Goal: Information Seeking & Learning: Learn about a topic

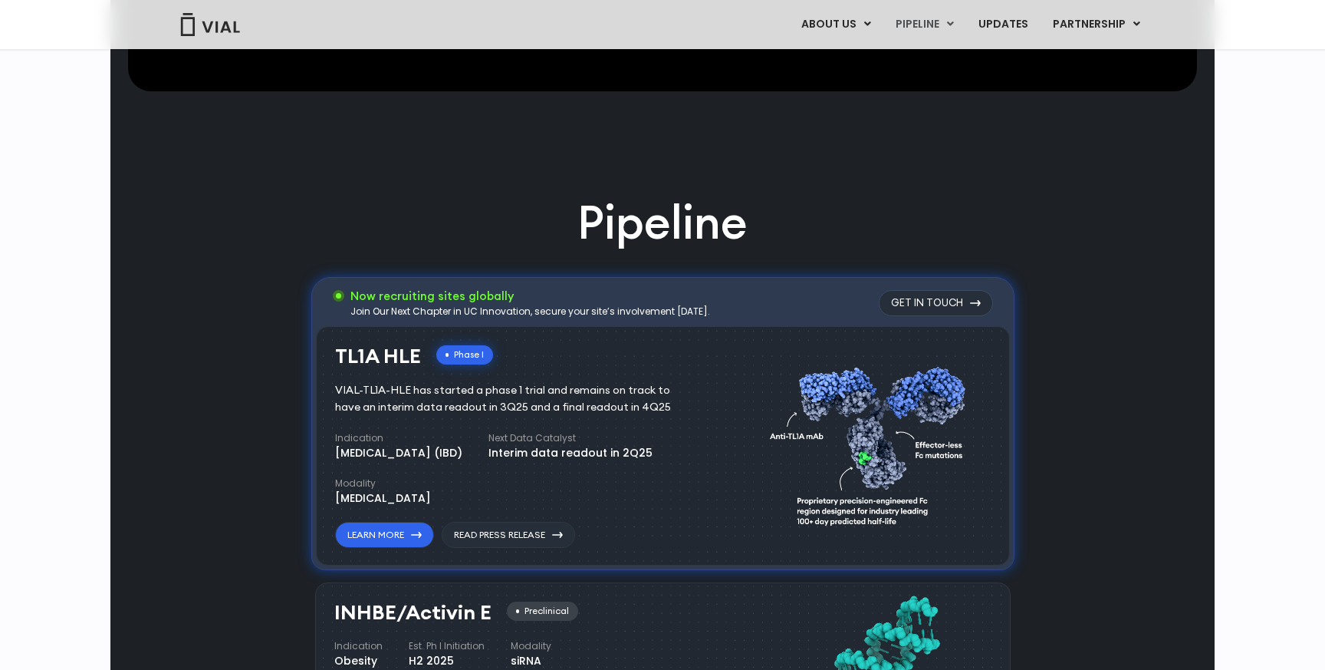
scroll to position [786, 0]
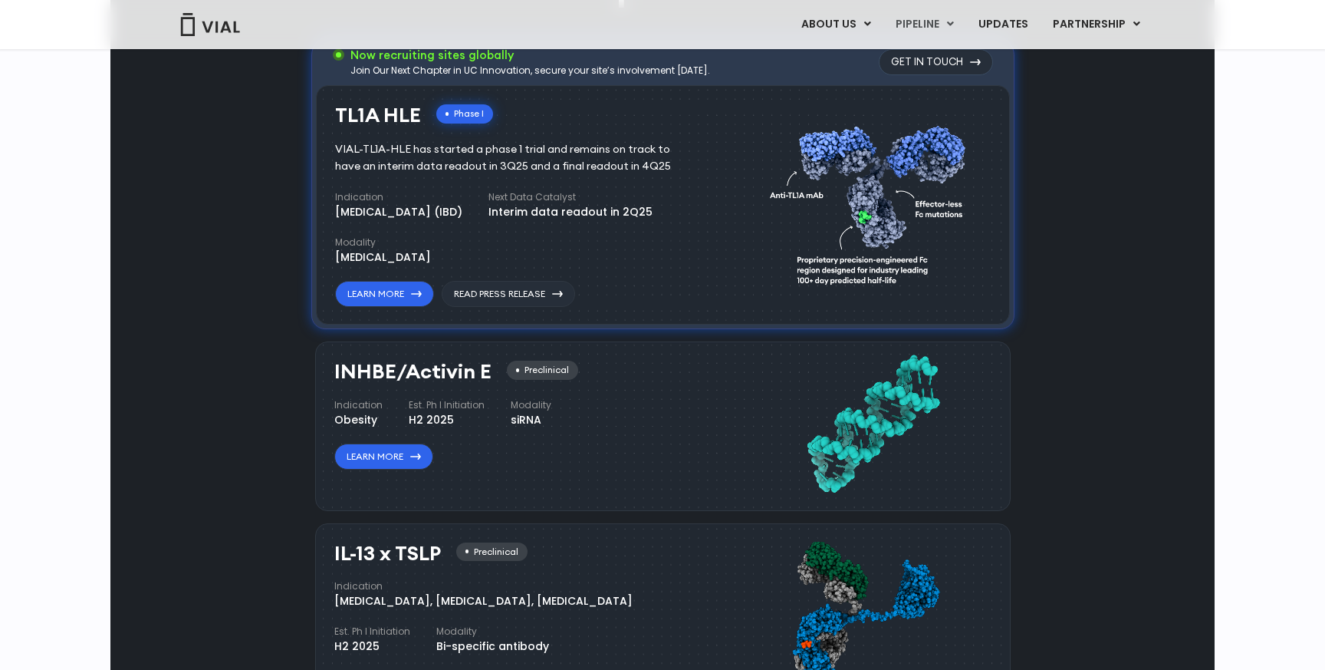
scroll to position [775, 0]
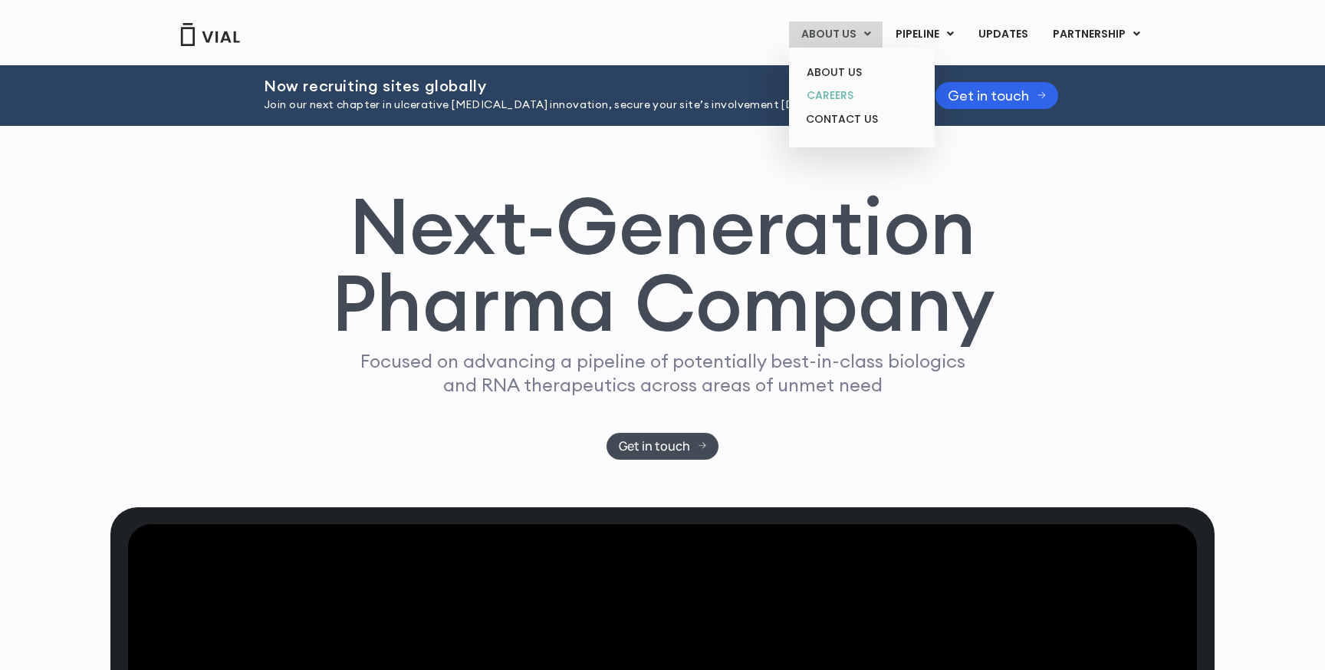
click at [852, 97] on link "CAREERS" at bounding box center [862, 96] width 134 height 24
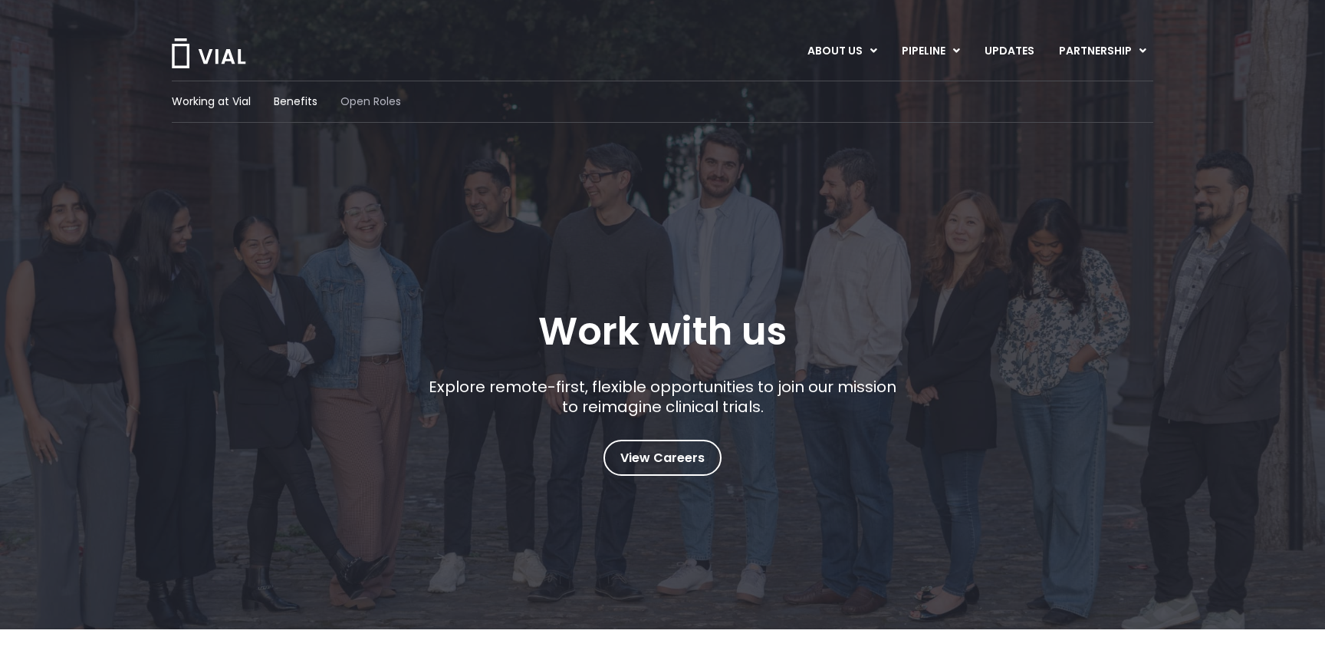
click at [380, 106] on span "Open Roles" at bounding box center [371, 102] width 61 height 16
click at [300, 108] on span "Benefits" at bounding box center [296, 102] width 44 height 16
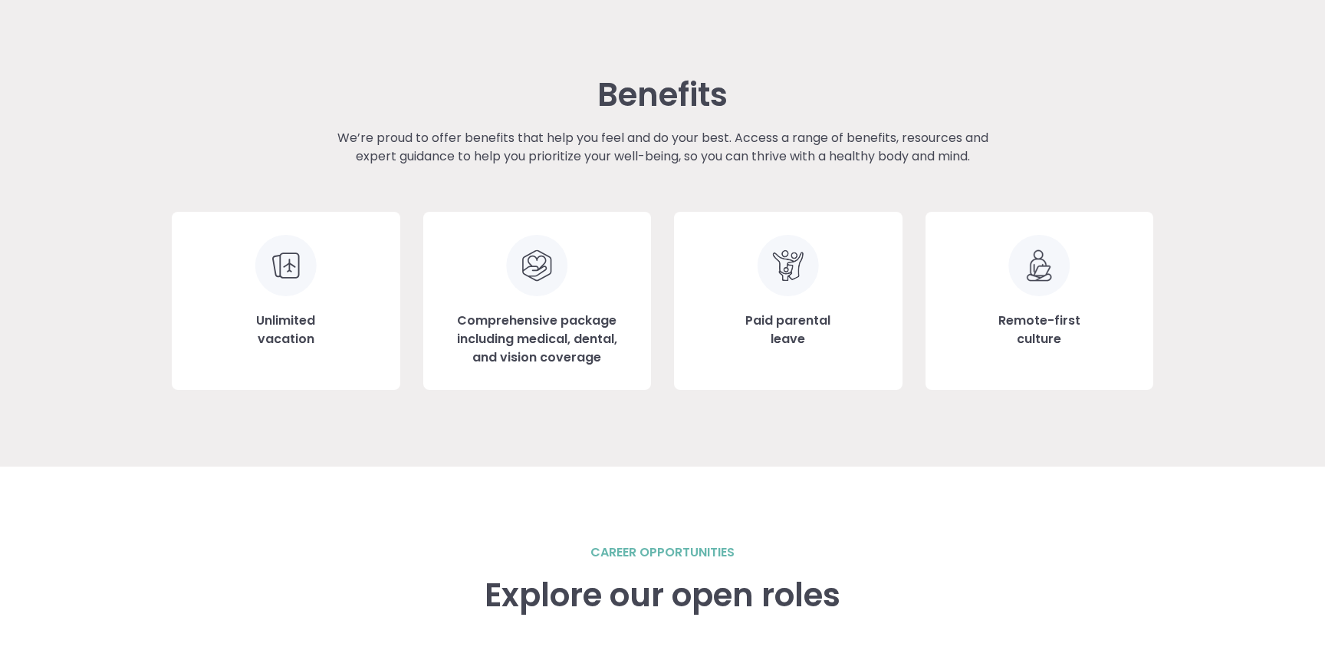
scroll to position [1654, 0]
drag, startPoint x: 815, startPoint y: 344, endPoint x: 710, endPoint y: 324, distance: 106.9
click at [710, 324] on div "Paid parental leave" at bounding box center [788, 302] width 229 height 178
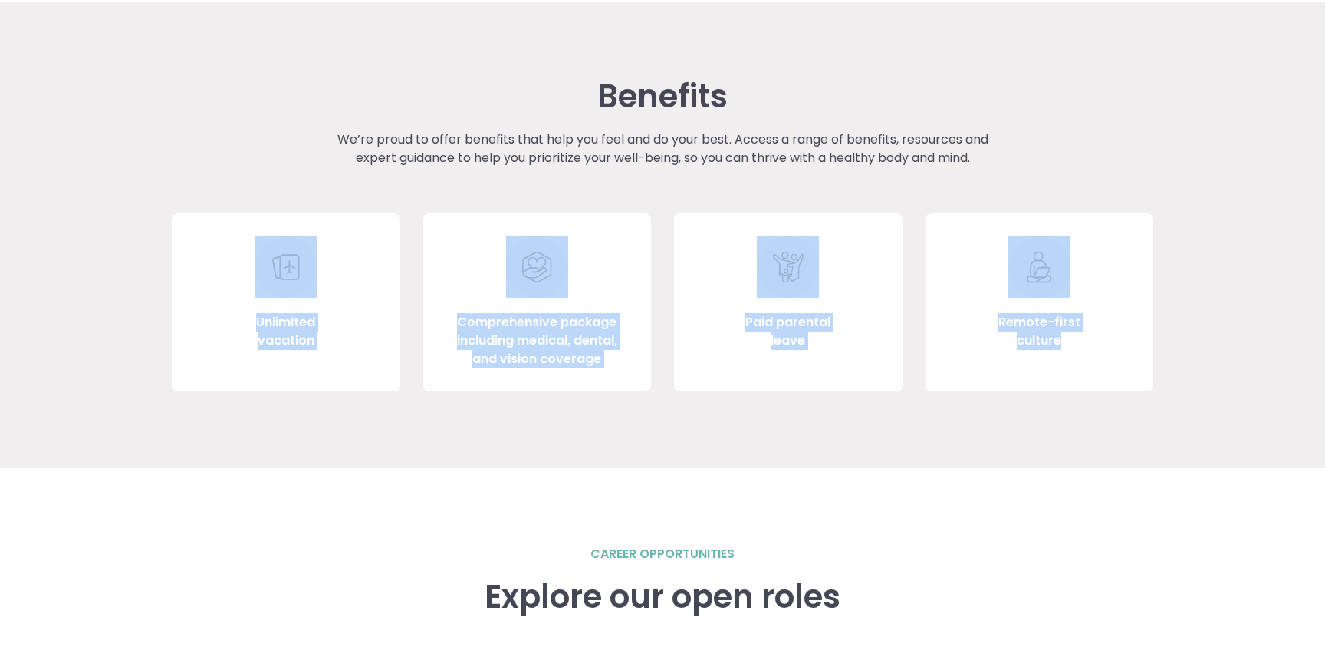
drag, startPoint x: 1103, startPoint y: 354, endPoint x: 243, endPoint y: 275, distance: 863.3
click at [243, 275] on div "Unlimited vacation Comprehensive package including medical, dental, and vision …" at bounding box center [663, 302] width 982 height 178
click at [243, 275] on div "Unlimited vacation" at bounding box center [286, 302] width 229 height 178
drag, startPoint x: 226, startPoint y: 250, endPoint x: 1025, endPoint y: 326, distance: 802.7
click at [1025, 326] on div "Unlimited vacation Comprehensive package including medical, dental, and vision …" at bounding box center [663, 302] width 982 height 178
